Goal: Transaction & Acquisition: Purchase product/service

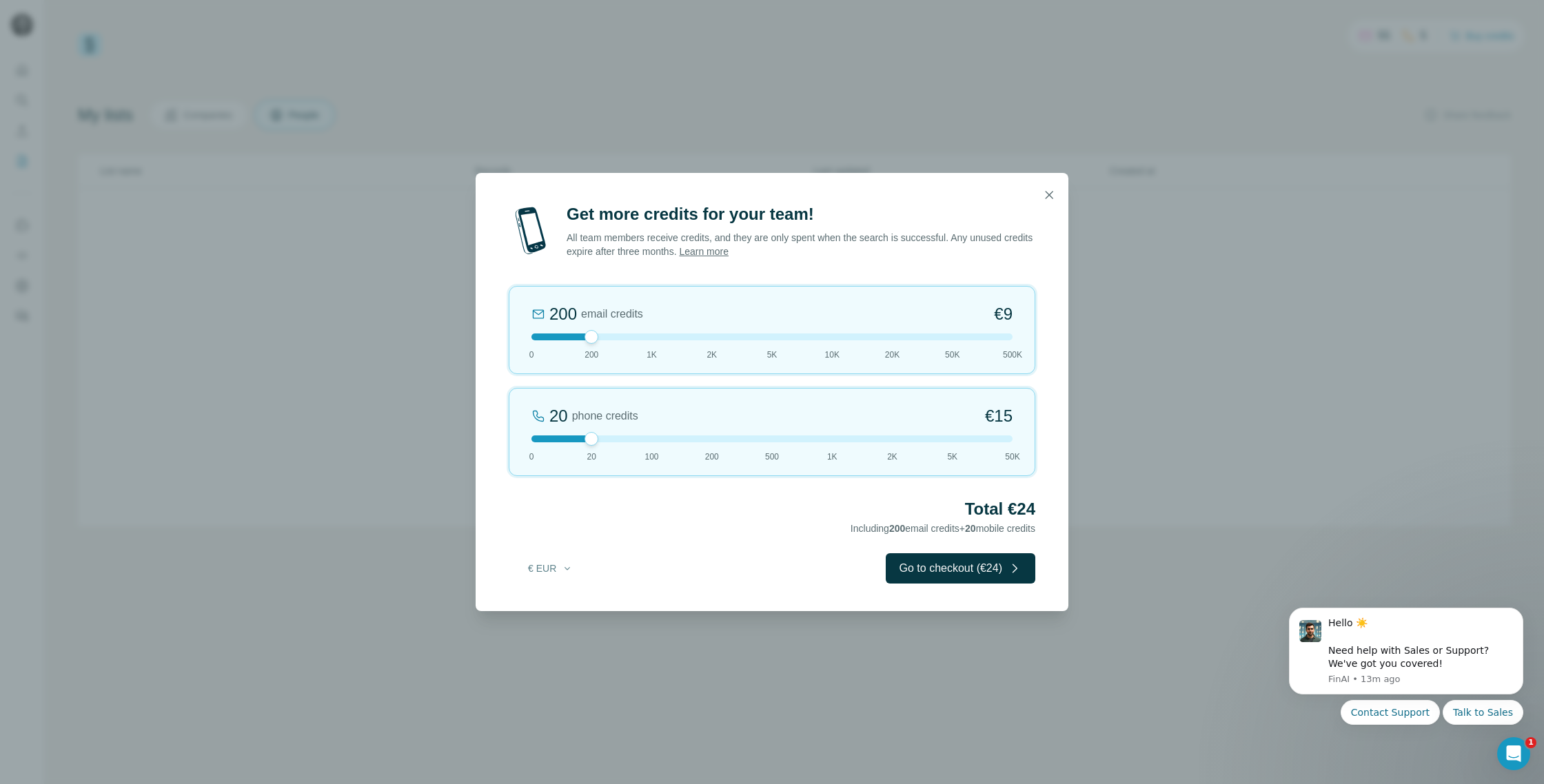
drag, startPoint x: 676, startPoint y: 336, endPoint x: 616, endPoint y: 342, distance: 60.3
click at [705, 336] on div at bounding box center [772, 337] width 481 height 7
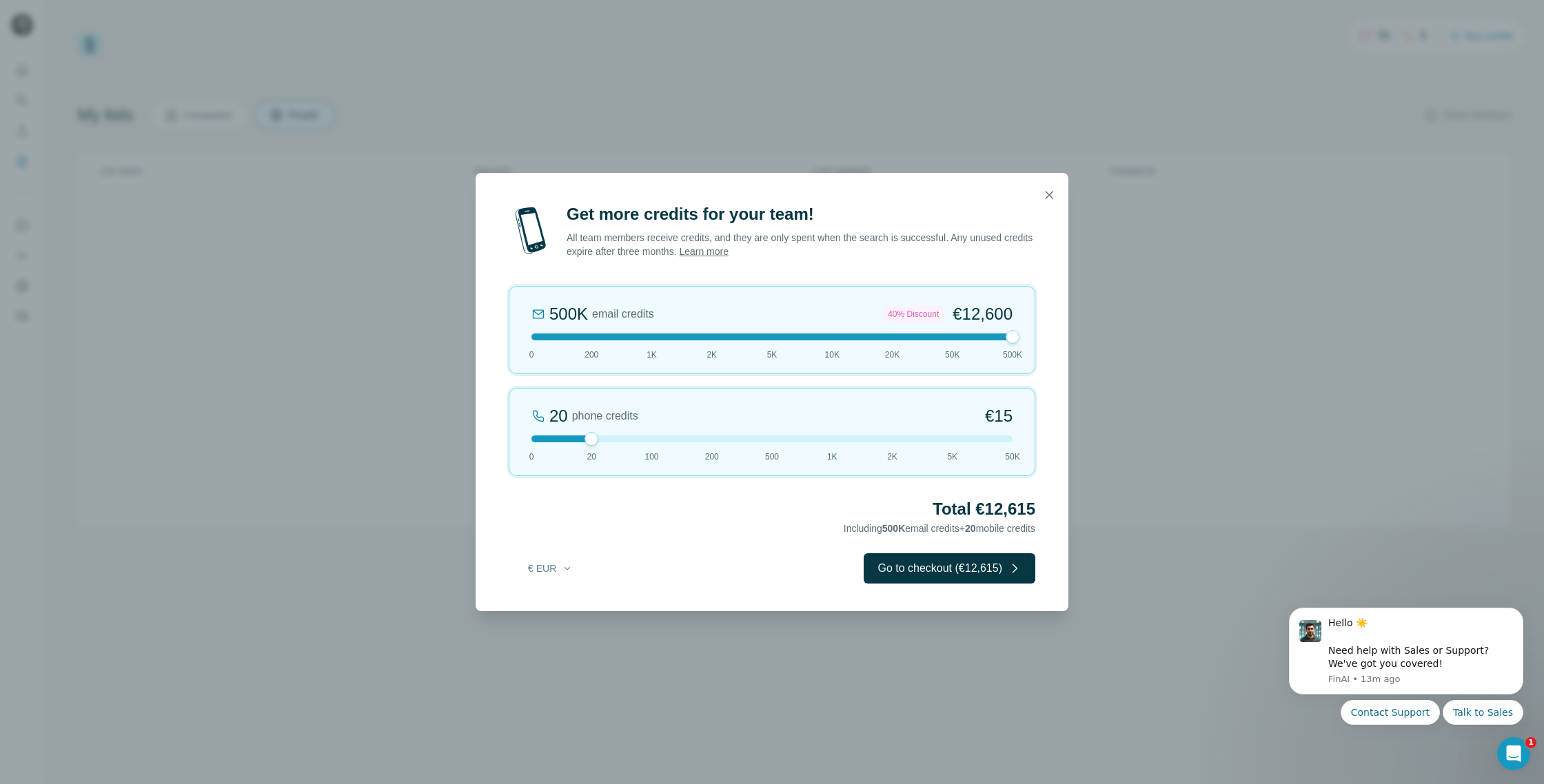
drag, startPoint x: 715, startPoint y: 336, endPoint x: 1017, endPoint y: 336, distance: 302.0
click at [1017, 336] on div at bounding box center [1012, 336] width 14 height 14
drag, startPoint x: 1010, startPoint y: 338, endPoint x: 960, endPoint y: 338, distance: 50.0
click at [960, 338] on div at bounding box center [772, 337] width 481 height 7
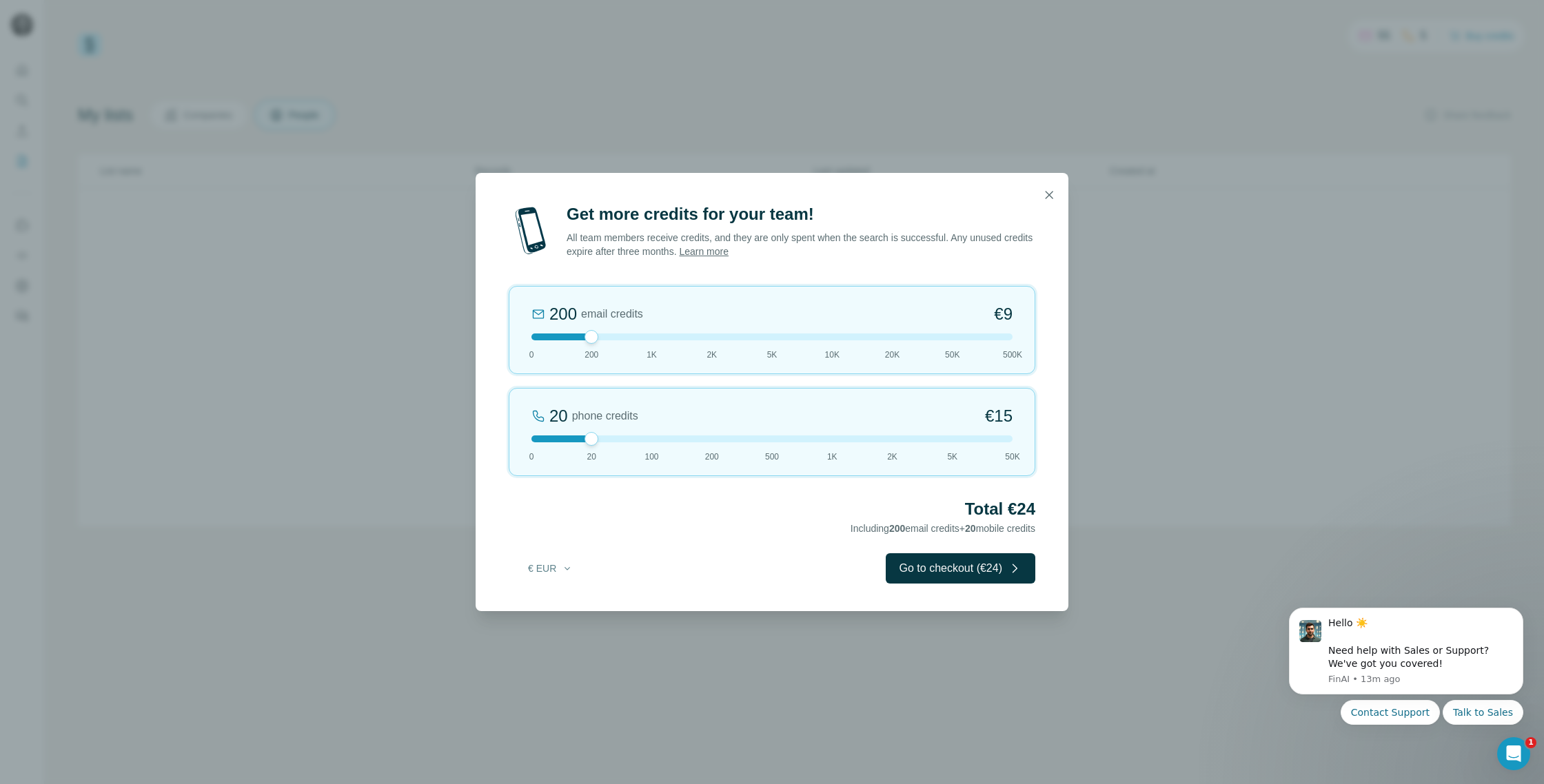
drag, startPoint x: 959, startPoint y: 336, endPoint x: 617, endPoint y: 330, distance: 342.1
click at [617, 330] on div "200 email credits €9 0 200 1K 2K 5K 10K 20K 50K 500K" at bounding box center [772, 331] width 527 height 89
click at [1049, 192] on icon "button" at bounding box center [1049, 195] width 14 height 14
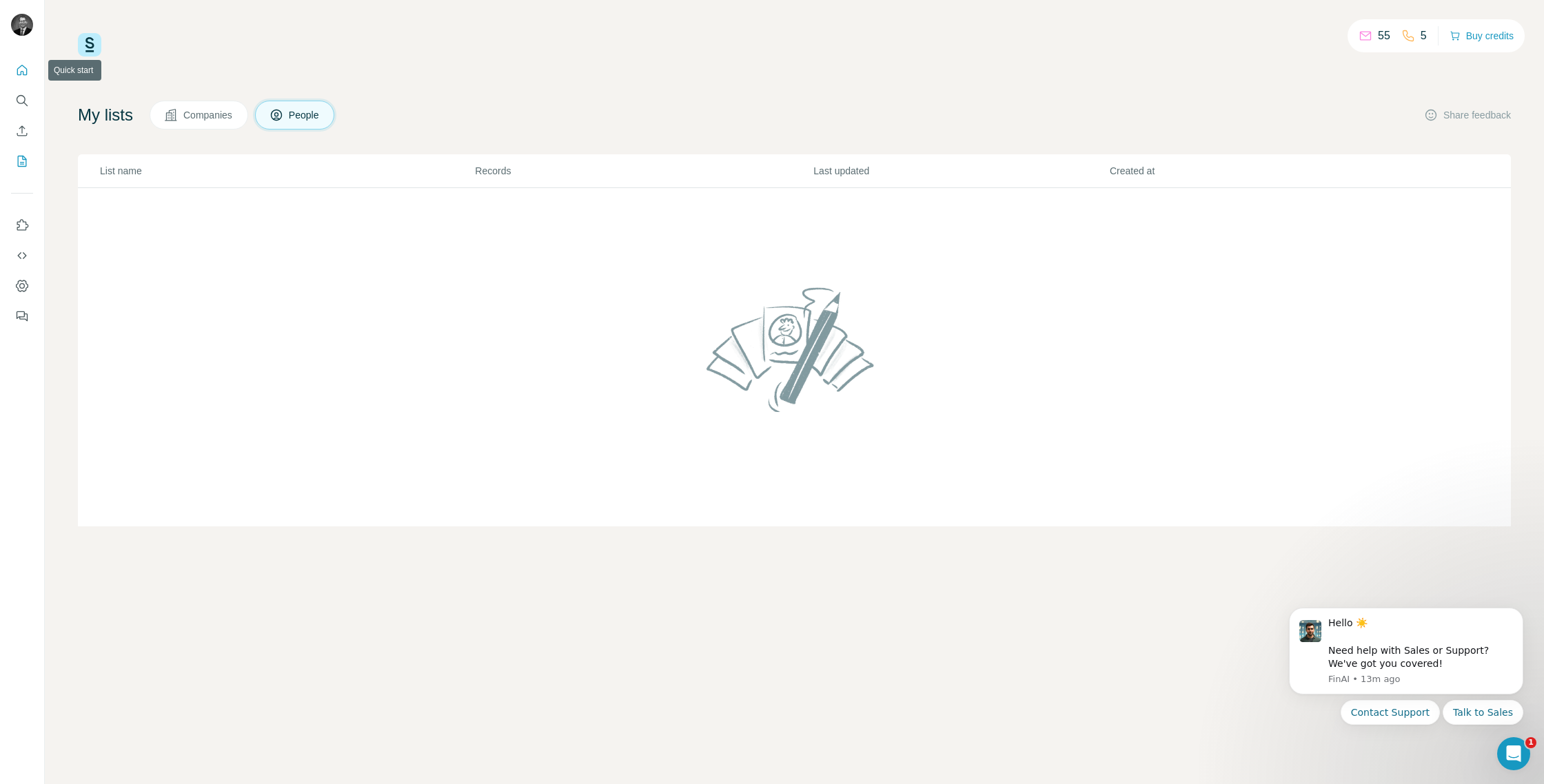
click at [20, 65] on icon "Quick start" at bounding box center [22, 70] width 14 height 14
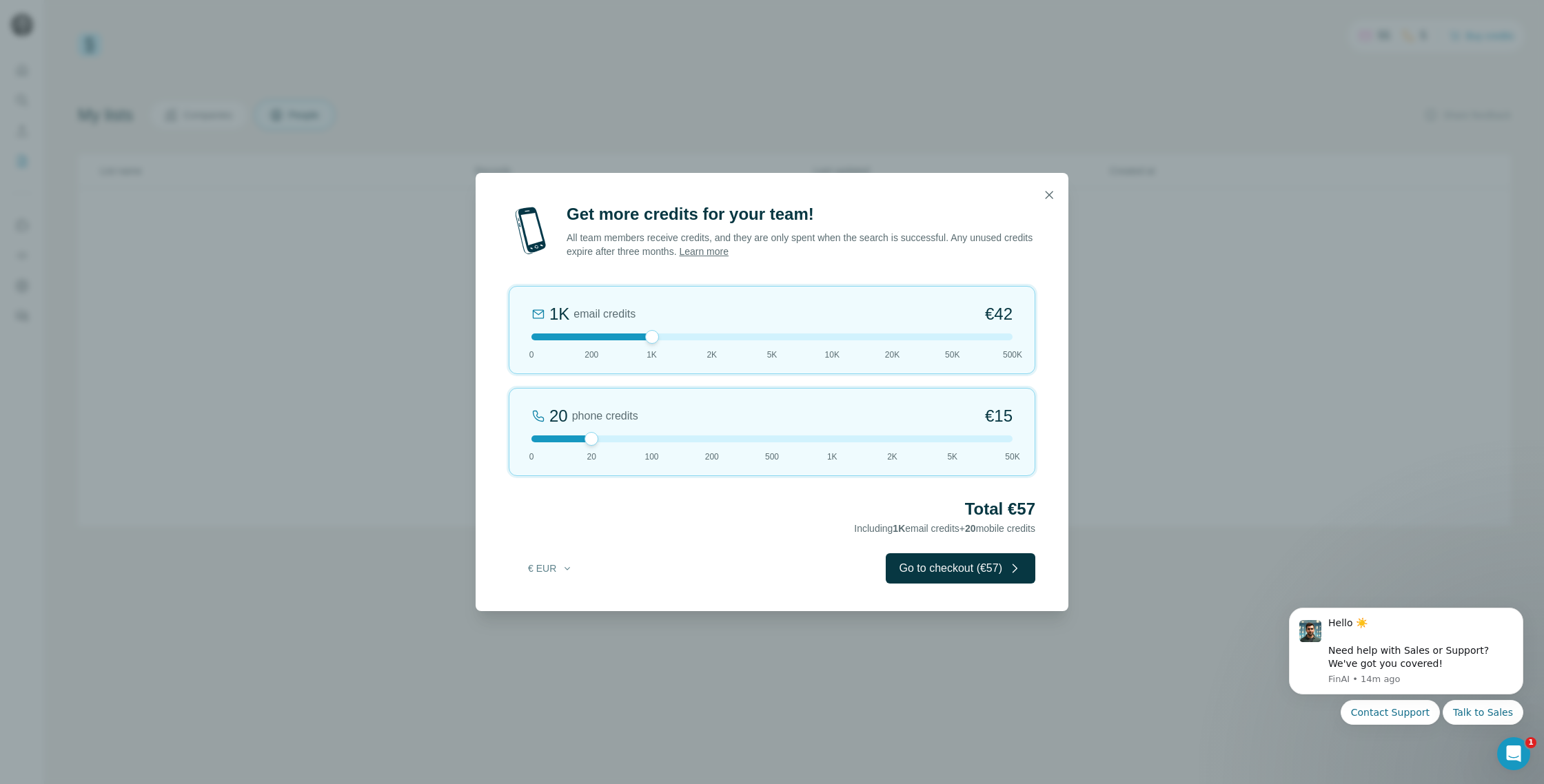
drag, startPoint x: 593, startPoint y: 341, endPoint x: 637, endPoint y: 340, distance: 44.0
click at [637, 340] on div at bounding box center [772, 337] width 481 height 7
click at [1052, 194] on icon "button" at bounding box center [1049, 195] width 14 height 14
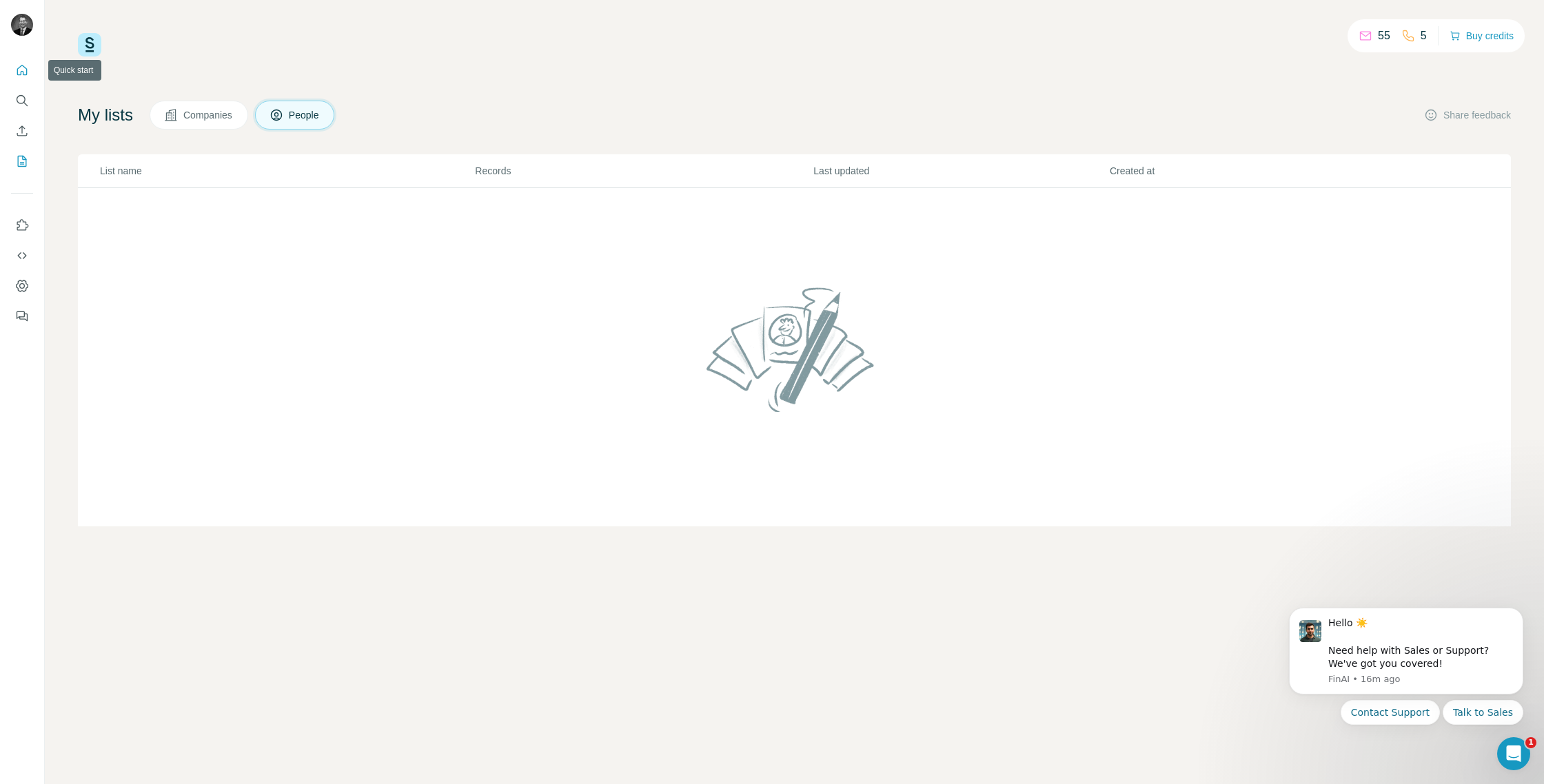
click at [18, 68] on icon "Quick start" at bounding box center [23, 70] width 10 height 10
